Goal: Task Accomplishment & Management: Manage account settings

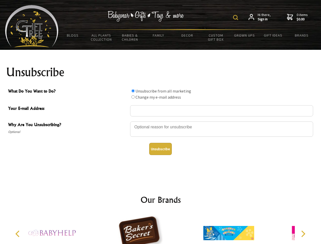
click at [237, 18] on img at bounding box center [235, 17] width 5 height 5
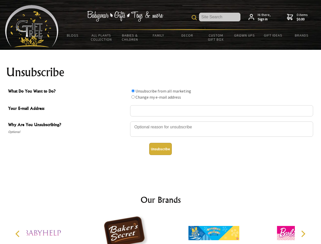
click at [161, 121] on div at bounding box center [221, 130] width 183 height 18
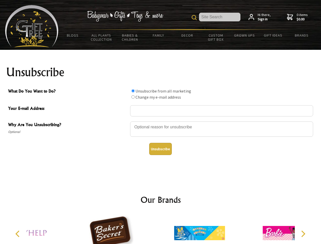
click at [133, 91] on input "What Do You Want to Do?" at bounding box center [133, 90] width 3 height 3
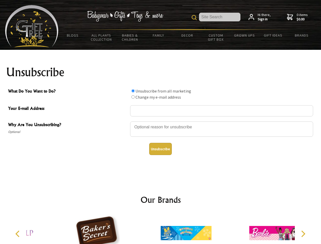
click at [133, 97] on input "What Do You Want to Do?" at bounding box center [133, 96] width 3 height 3
radio input "true"
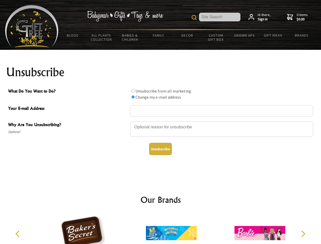
click at [160, 149] on button "Unsubscribe" at bounding box center [160, 149] width 23 height 12
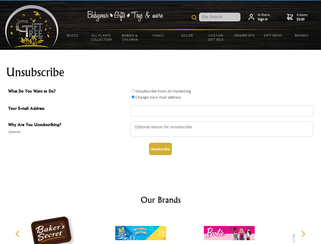
click at [18, 234] on icon "Previous" at bounding box center [18, 234] width 7 height 7
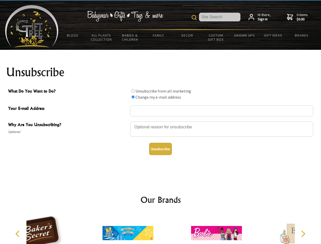
click at [303, 234] on icon "Next" at bounding box center [303, 234] width 7 height 7
